Goal: Book appointment/travel/reservation

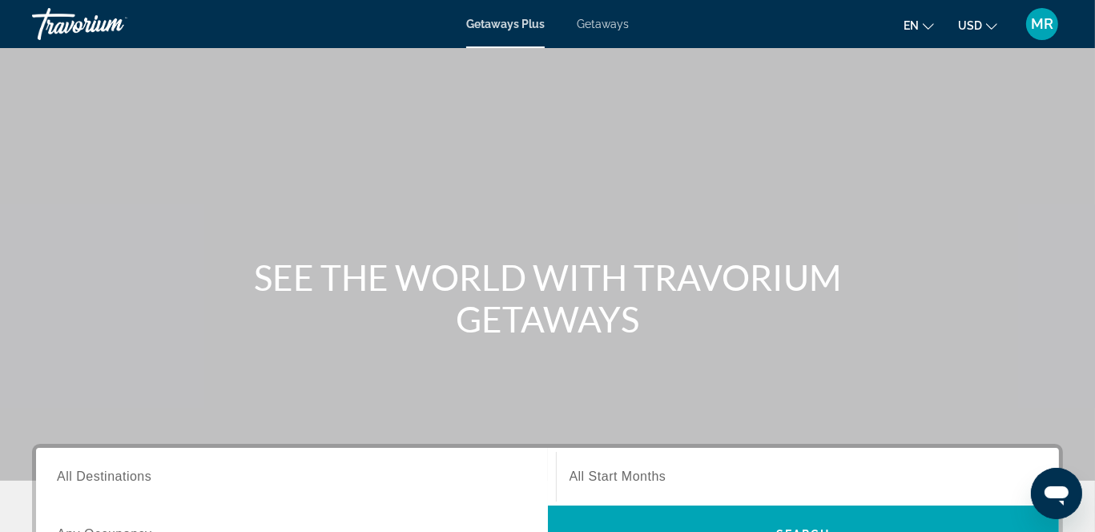
click at [613, 475] on span "All Start Months" at bounding box center [618, 476] width 97 height 14
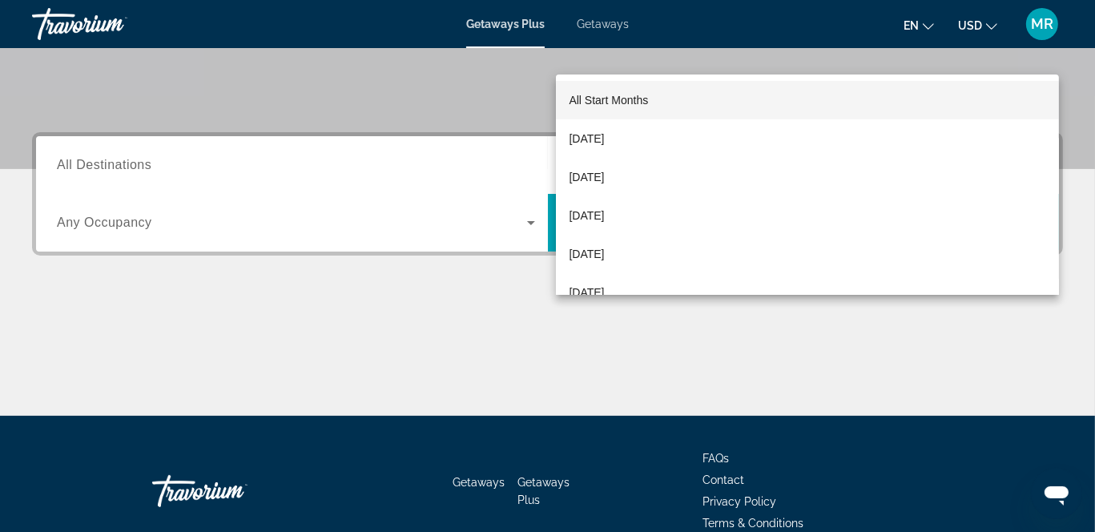
scroll to position [391, 0]
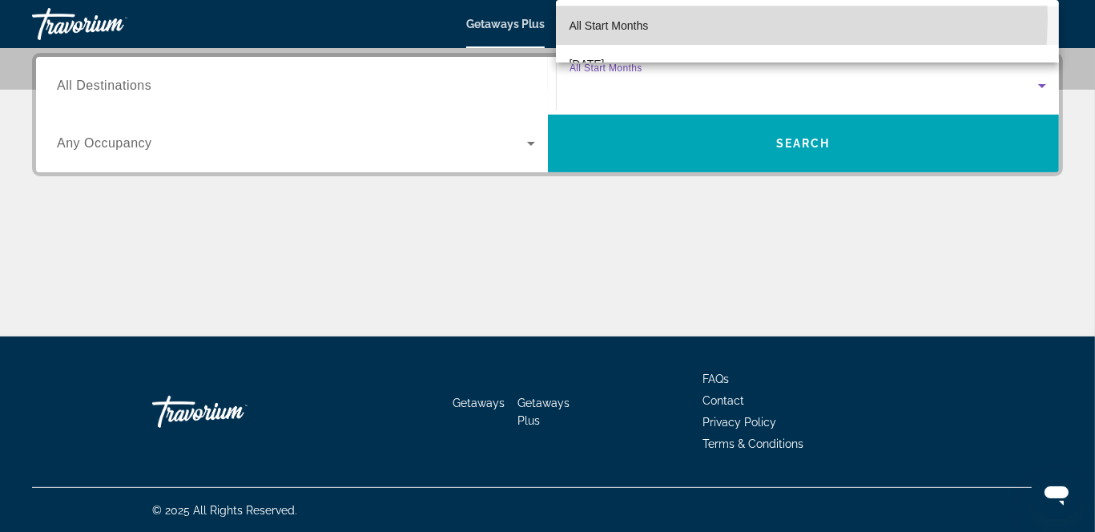
click at [647, 16] on span "All Start Months" at bounding box center [608, 25] width 79 height 19
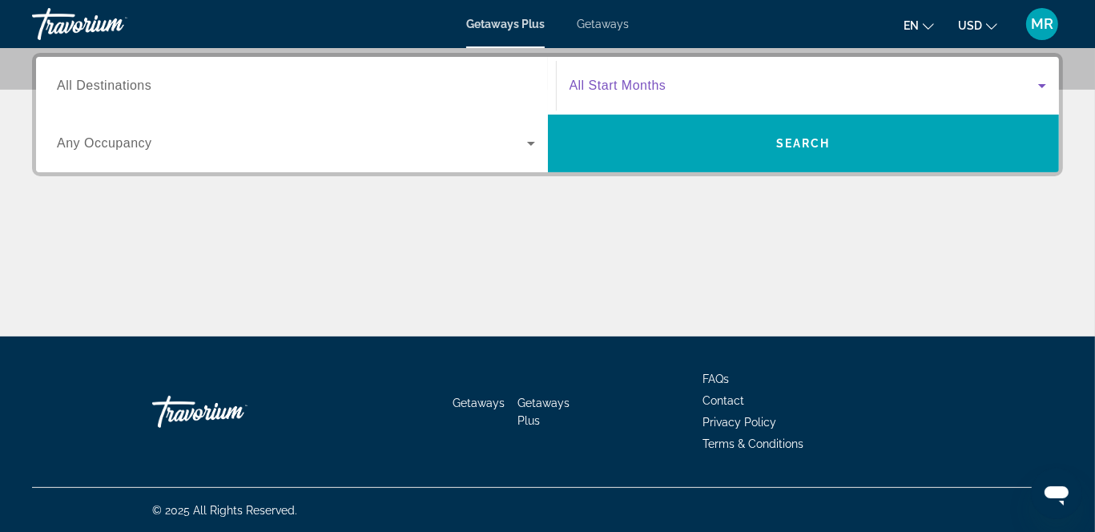
click at [647, 71] on div "Search widget" at bounding box center [809, 85] width 478 height 45
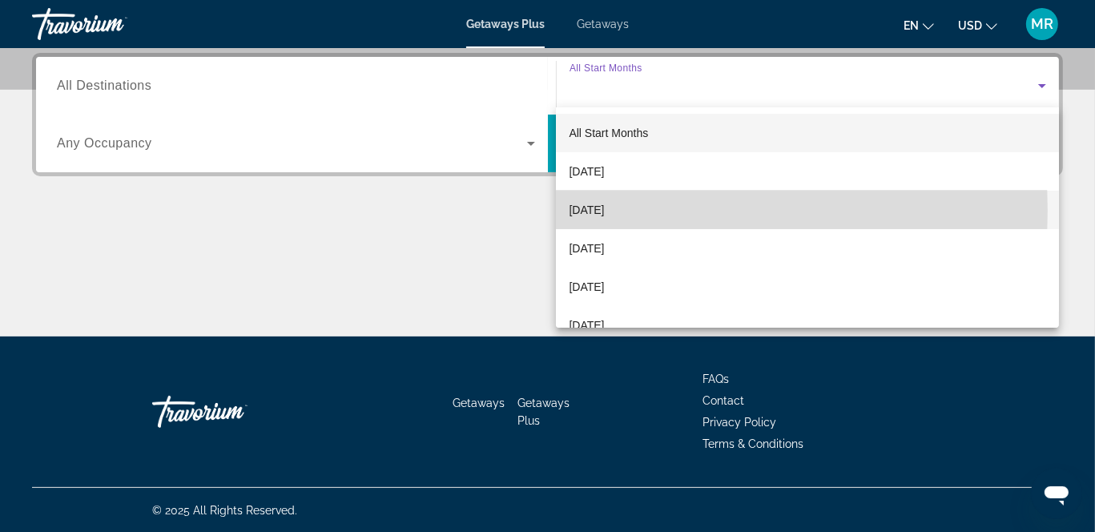
click at [602, 211] on span "[DATE]" at bounding box center [586, 209] width 35 height 19
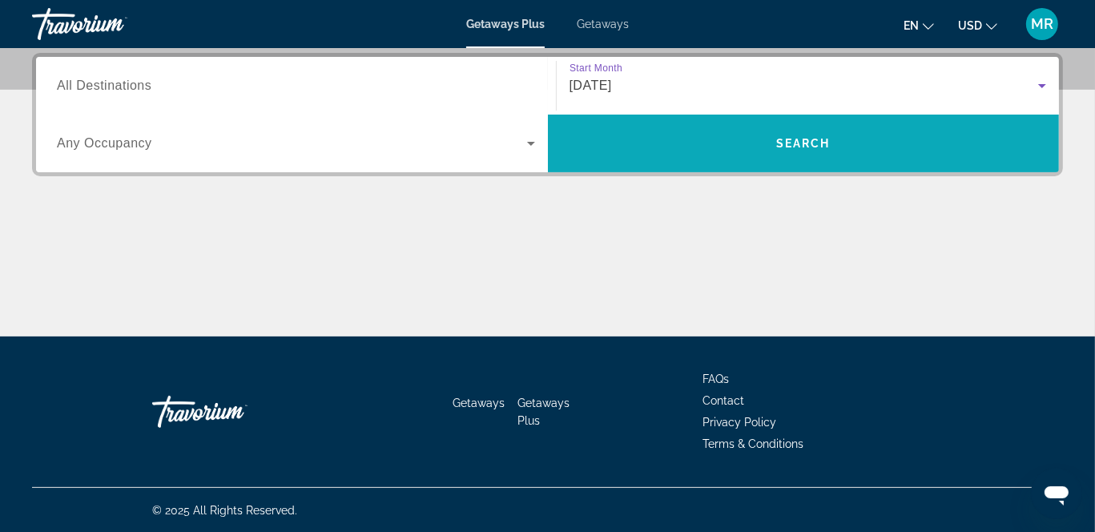
click at [718, 155] on span "Search widget" at bounding box center [804, 143] width 512 height 38
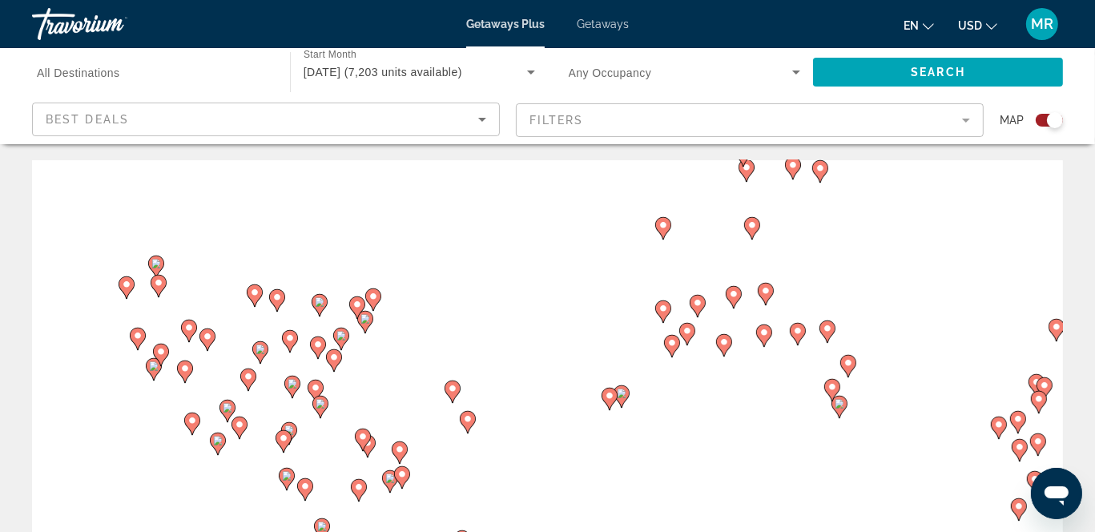
click at [272, 323] on div "To activate drag with keyboard, press Alt + Enter. Once in keyboard drag state,…" at bounding box center [547, 400] width 1031 height 481
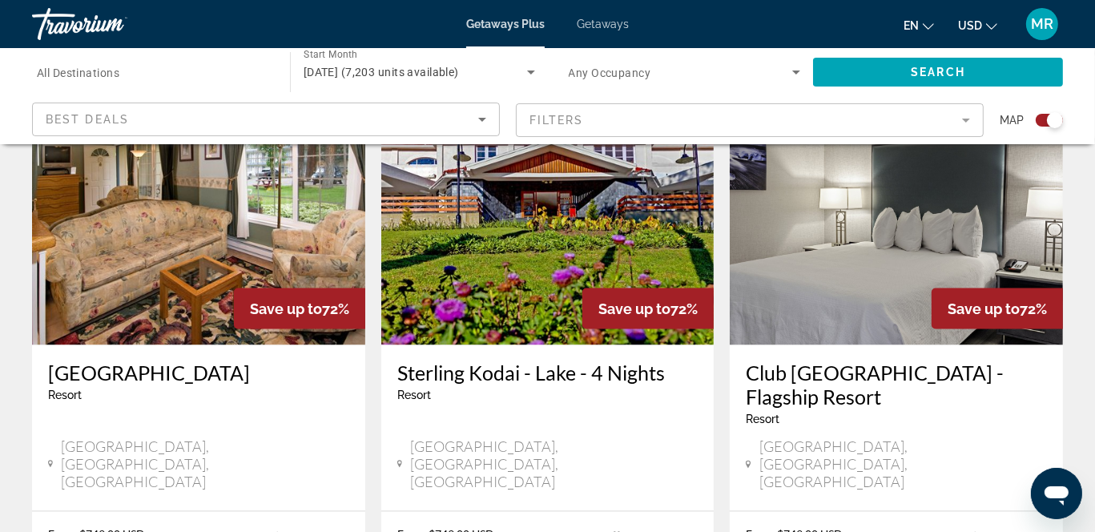
scroll to position [2416, 0]
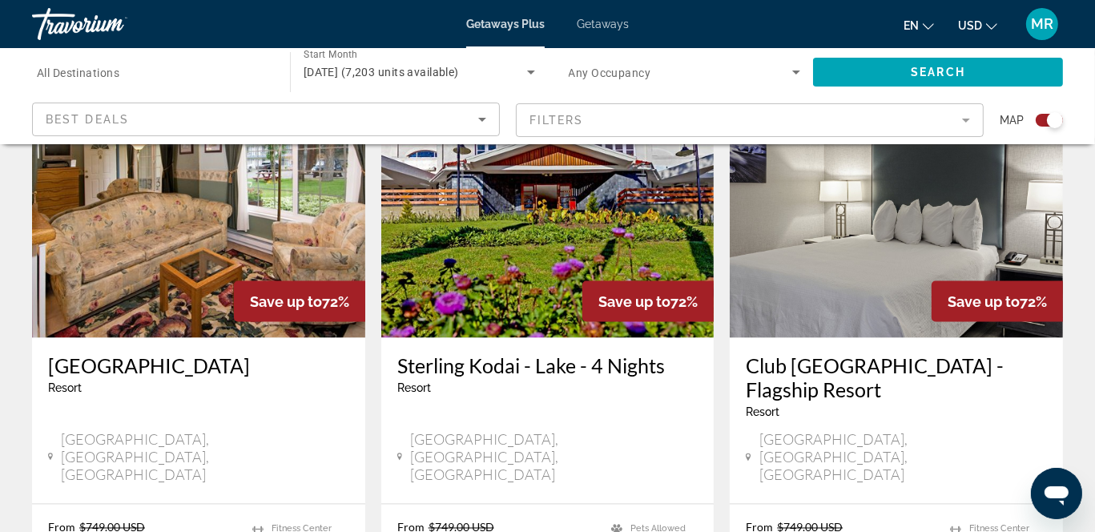
click at [119, 382] on div "Resort - This is an adults only resort" at bounding box center [198, 388] width 301 height 13
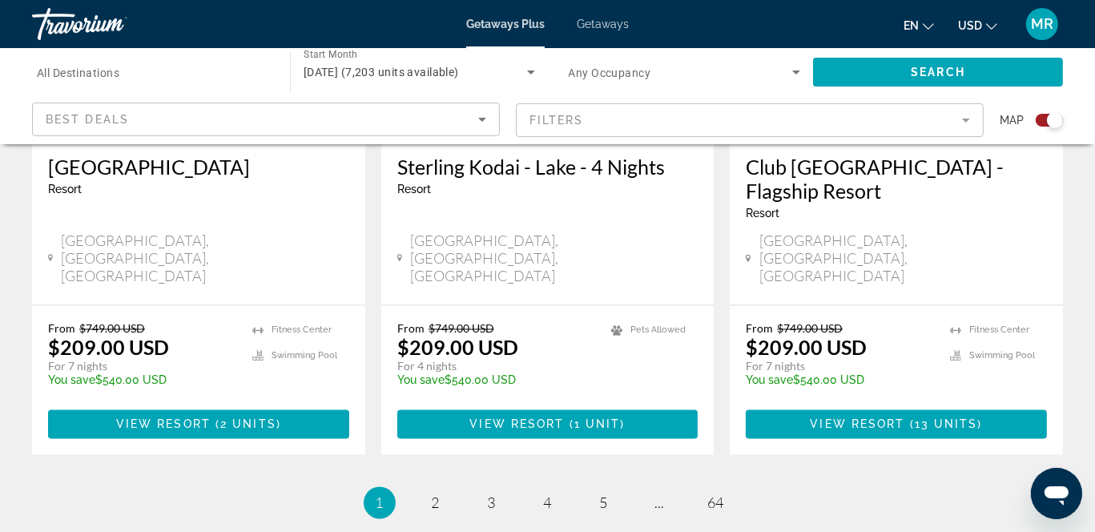
scroll to position [2150, 0]
